Goal: Information Seeking & Learning: Learn about a topic

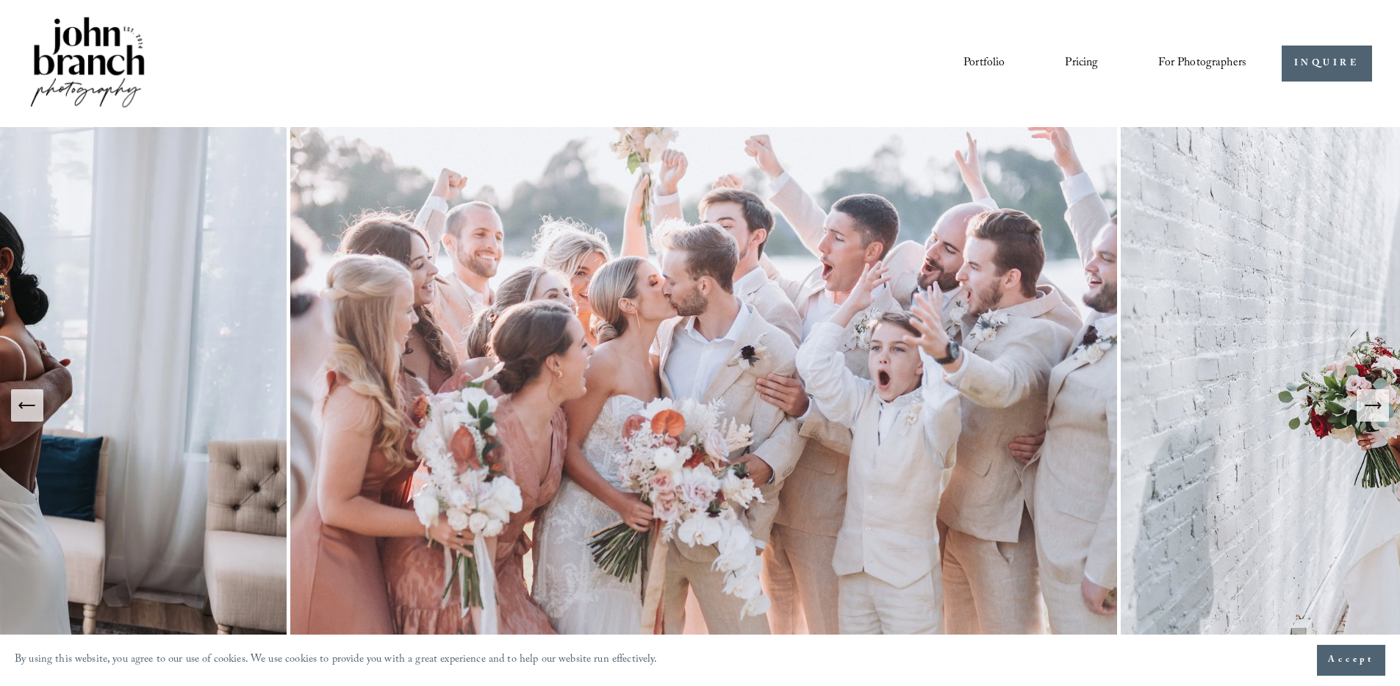
click at [1201, 52] on span "For Photographers" at bounding box center [1202, 63] width 88 height 23
click at [0, 0] on span "Education" at bounding box center [0, 0] width 0 height 0
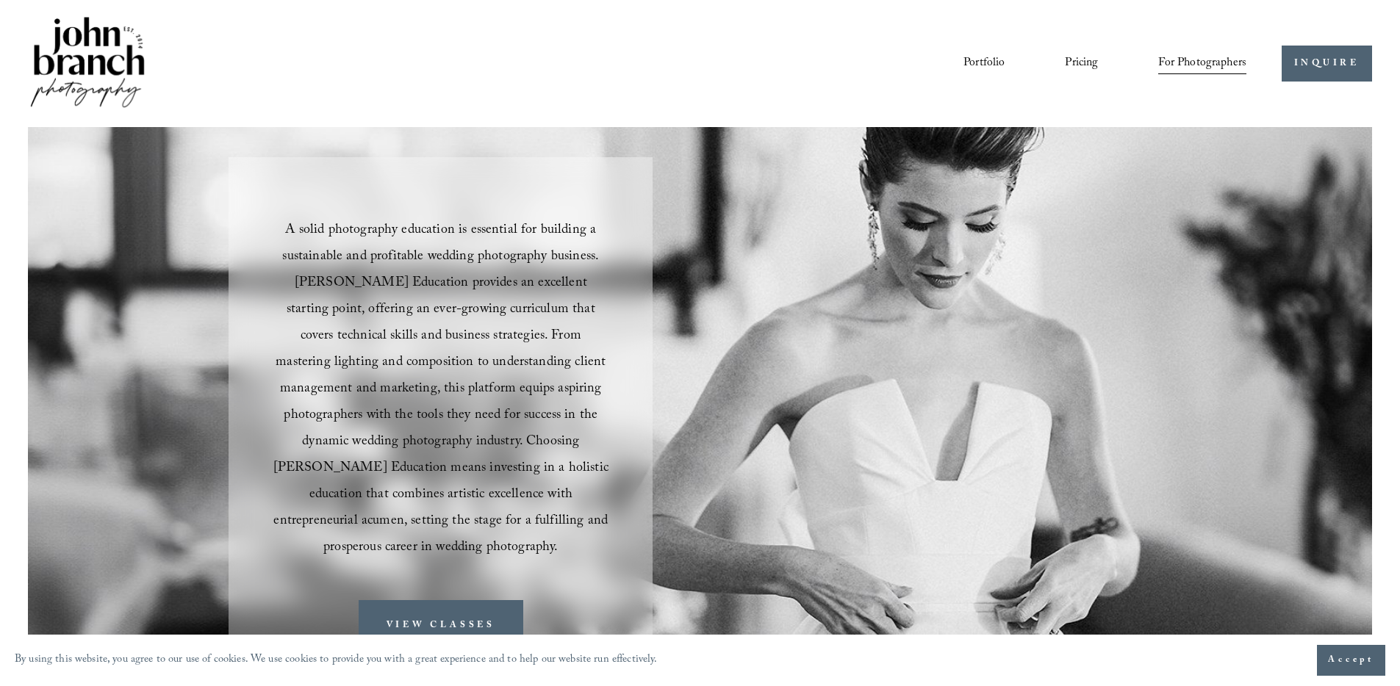
click at [1193, 68] on span "For Photographers" at bounding box center [1202, 63] width 88 height 23
click at [0, 0] on link "Blog" at bounding box center [0, 0] width 0 height 0
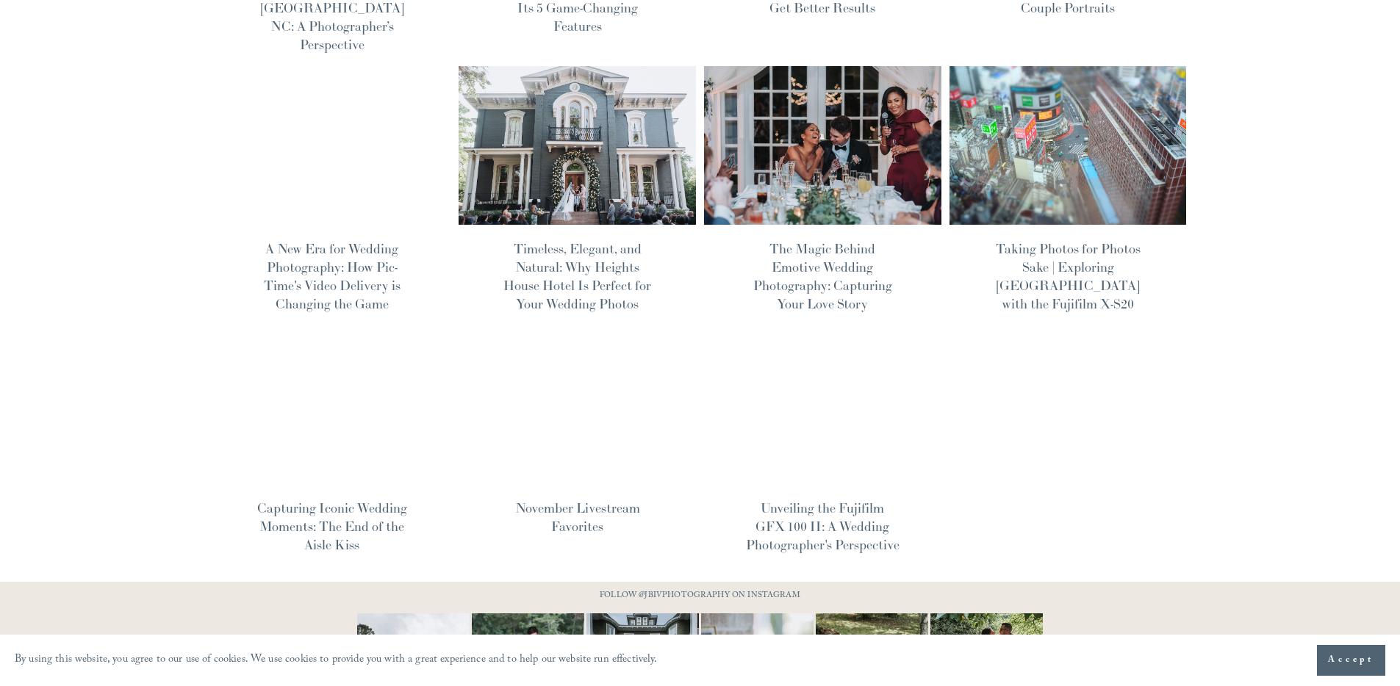
scroll to position [722, 0]
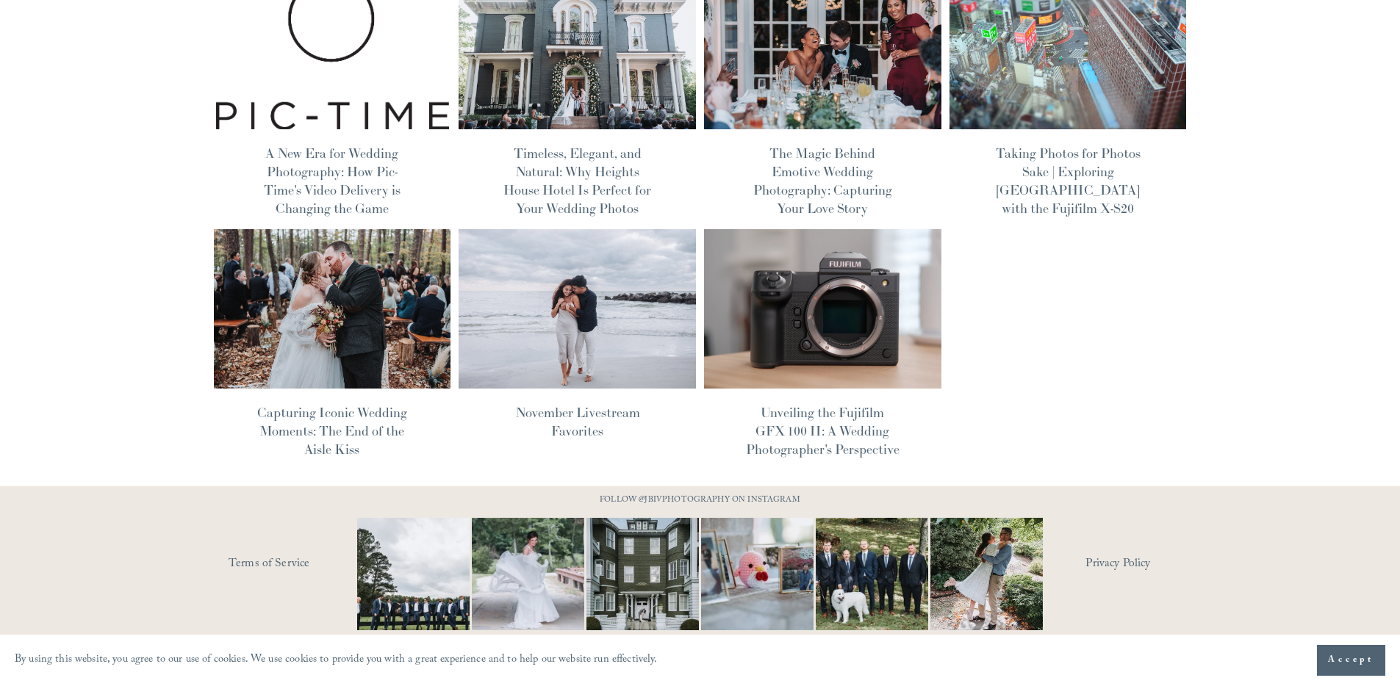
click at [1334, 664] on span "Accept" at bounding box center [1351, 660] width 46 height 15
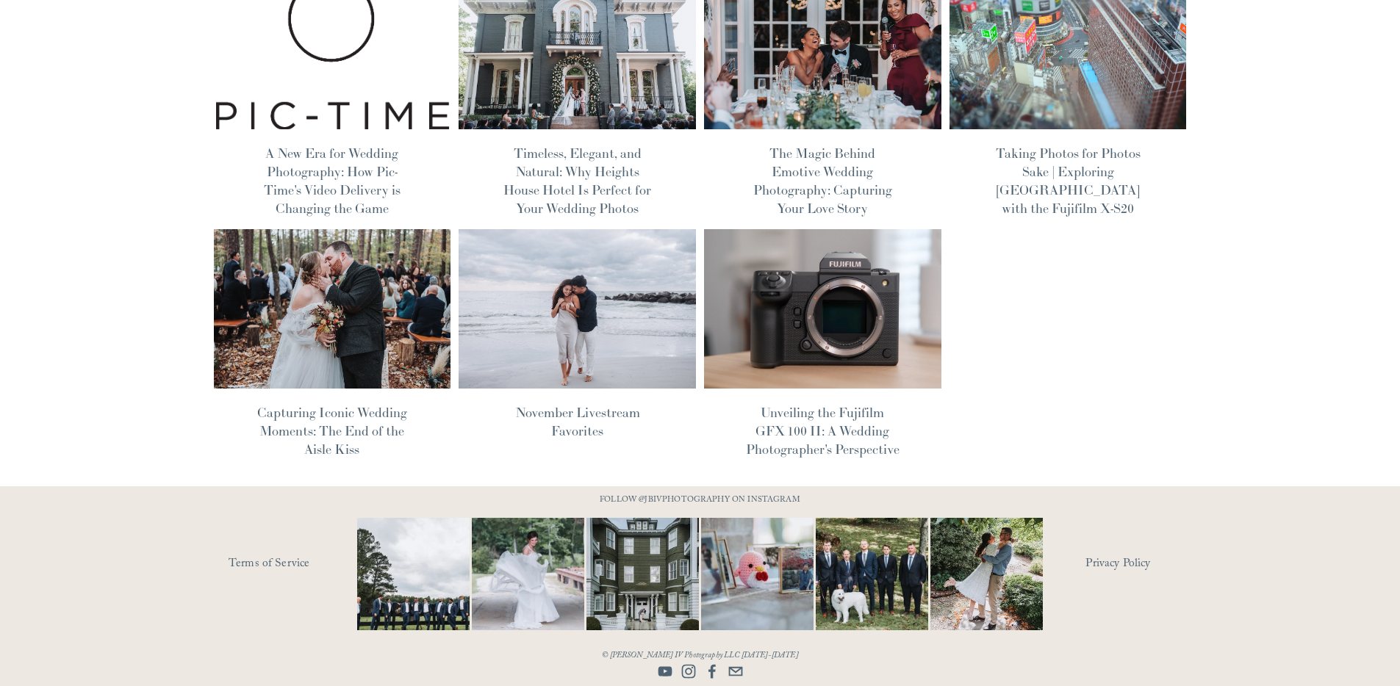
click at [690, 670] on use "Instagram" at bounding box center [688, 672] width 14 height 14
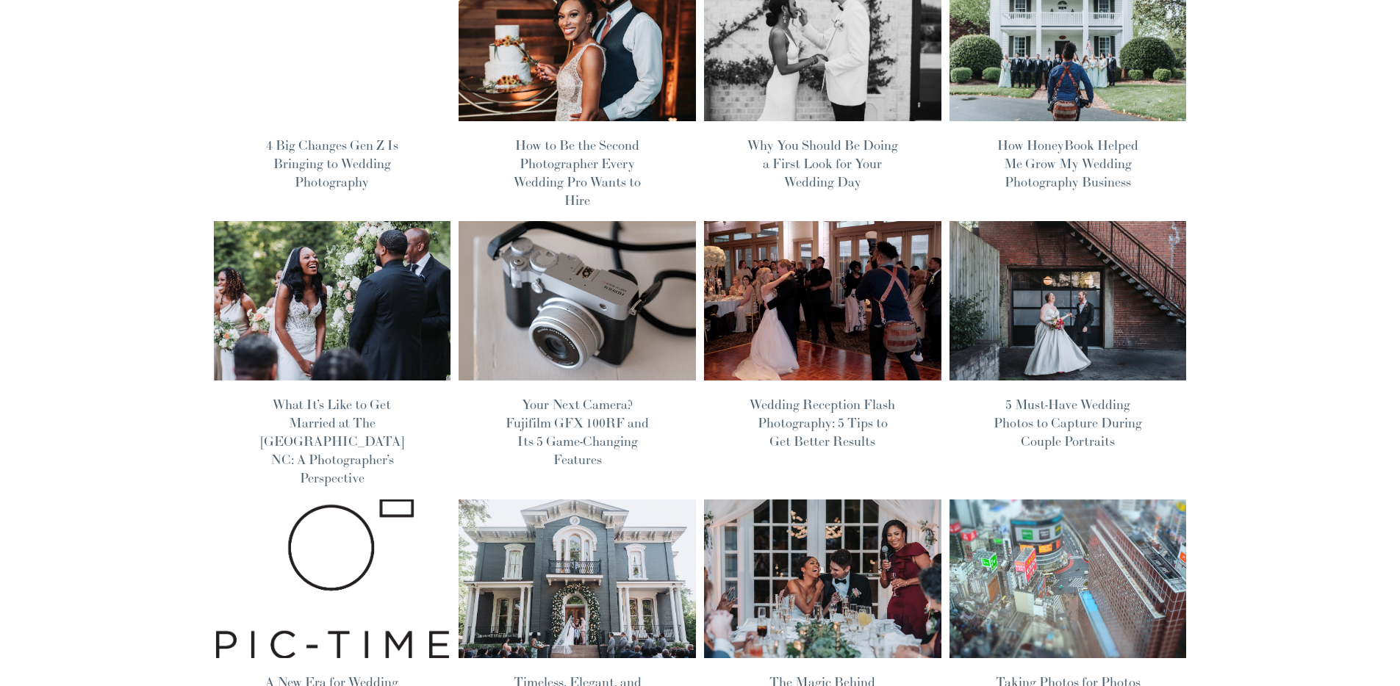
scroll to position [0, 0]
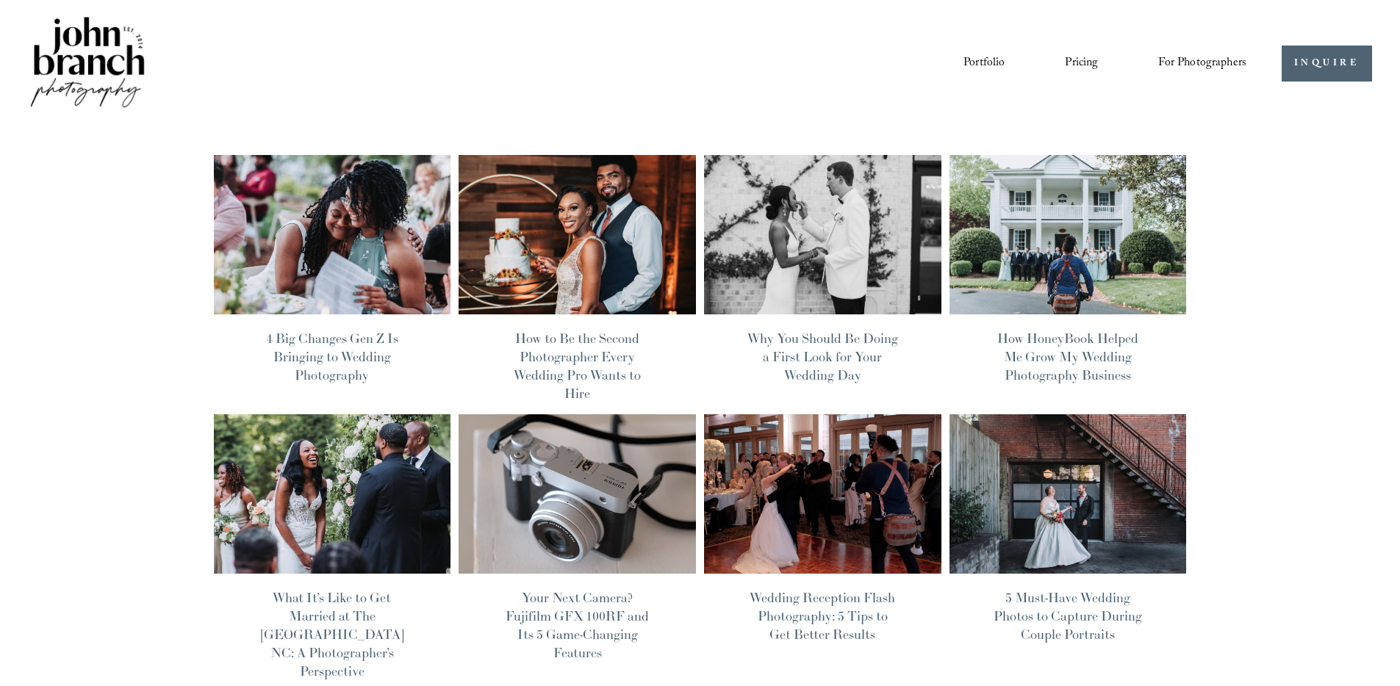
click at [971, 64] on link "Portfolio" at bounding box center [983, 63] width 41 height 25
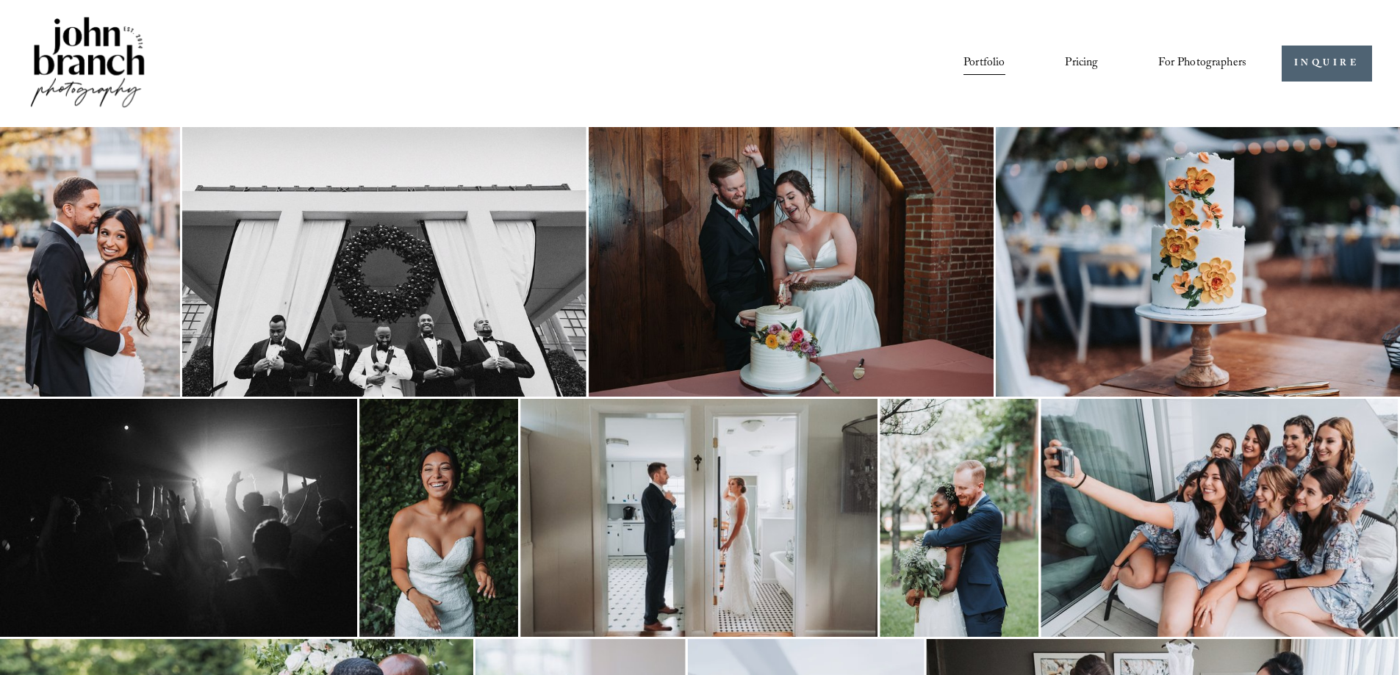
click at [1085, 62] on link "Pricing" at bounding box center [1081, 63] width 33 height 25
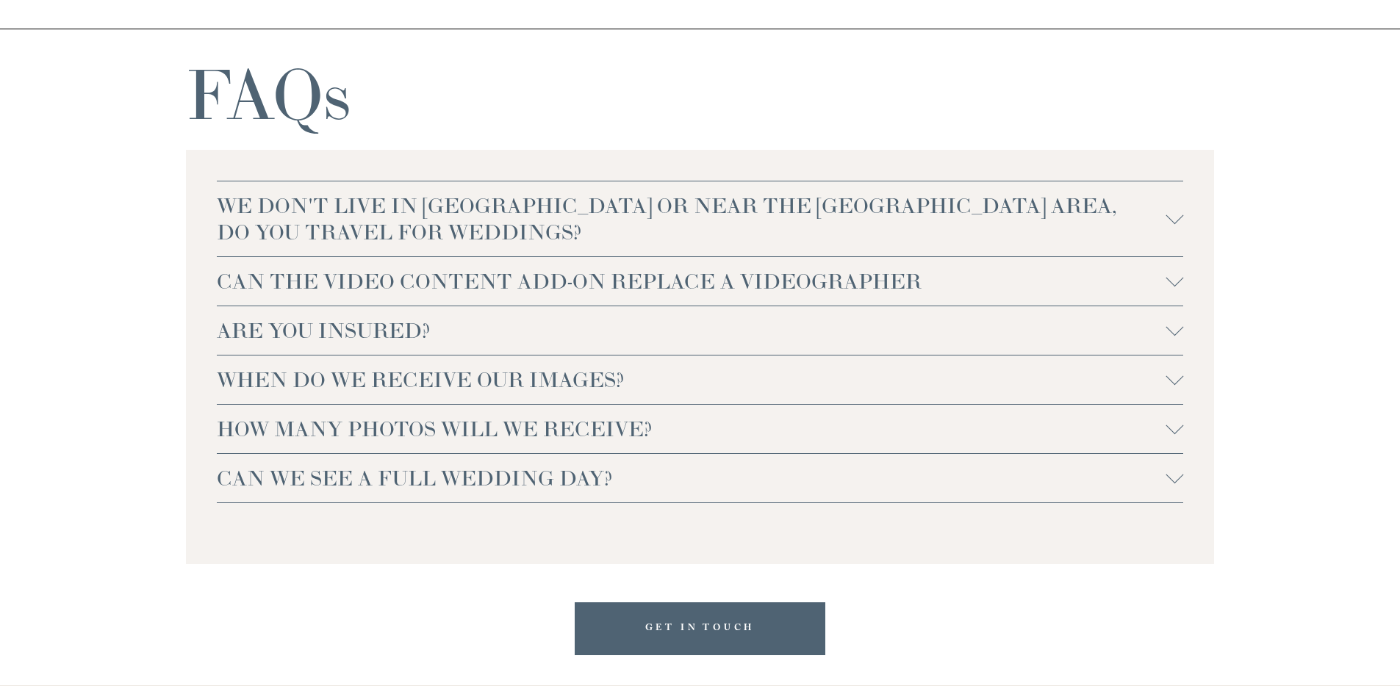
scroll to position [3176, 0]
click at [525, 427] on span "HOW MANY PHOTOS WILL WE RECEIVE?" at bounding box center [691, 428] width 949 height 26
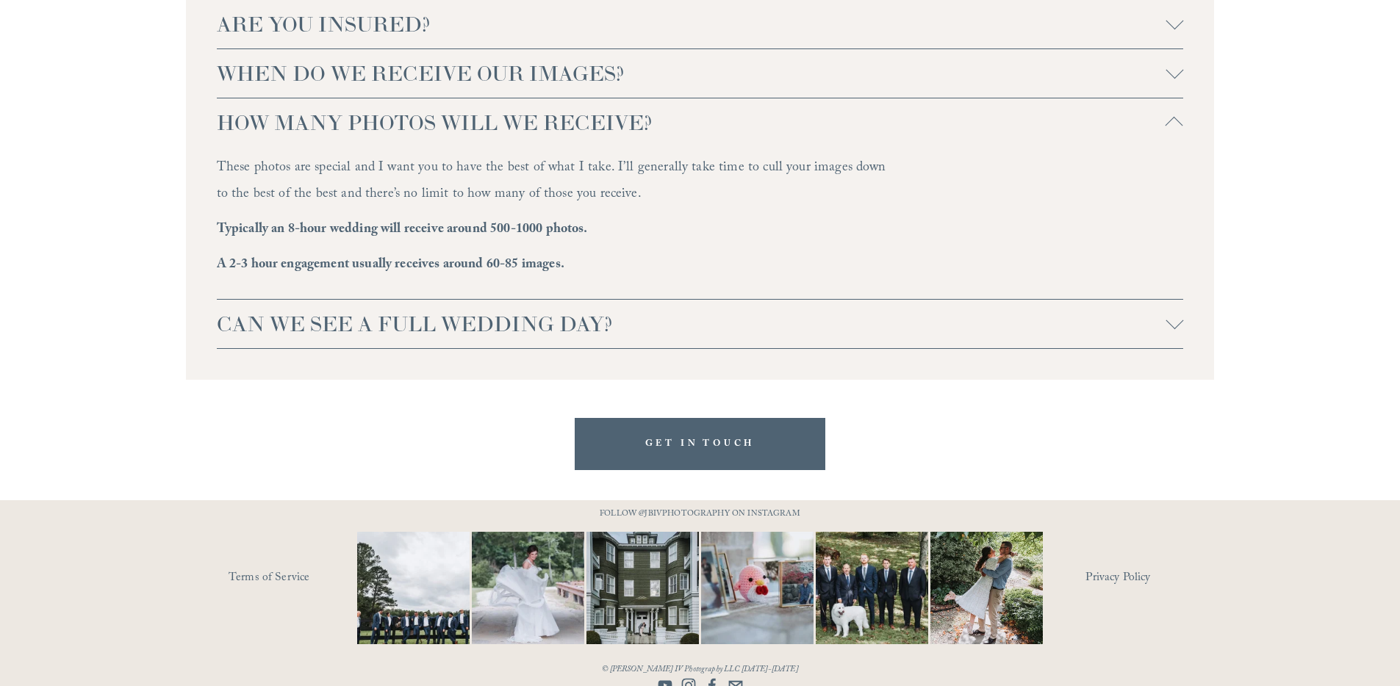
scroll to position [3497, 0]
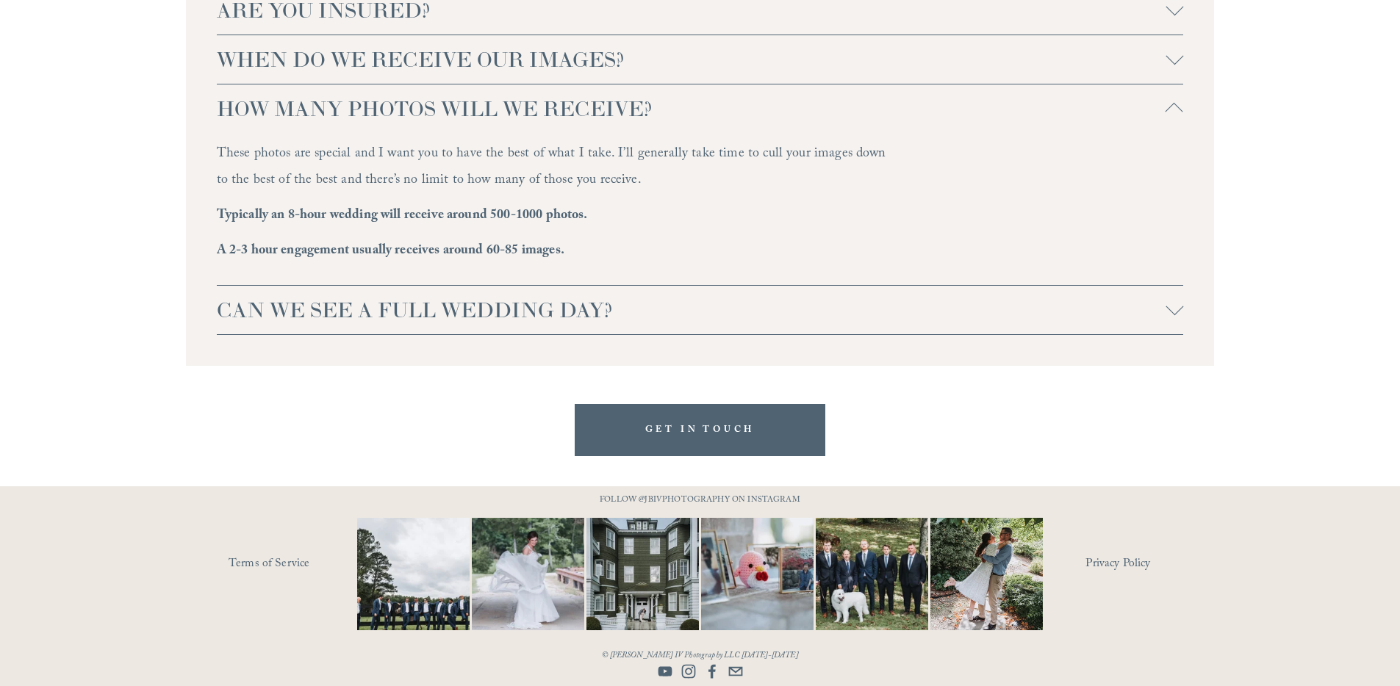
click at [514, 295] on button "CAN WE SEE A FULL WEDDING DAY?" at bounding box center [700, 310] width 967 height 48
